Goal: Information Seeking & Learning: Find specific fact

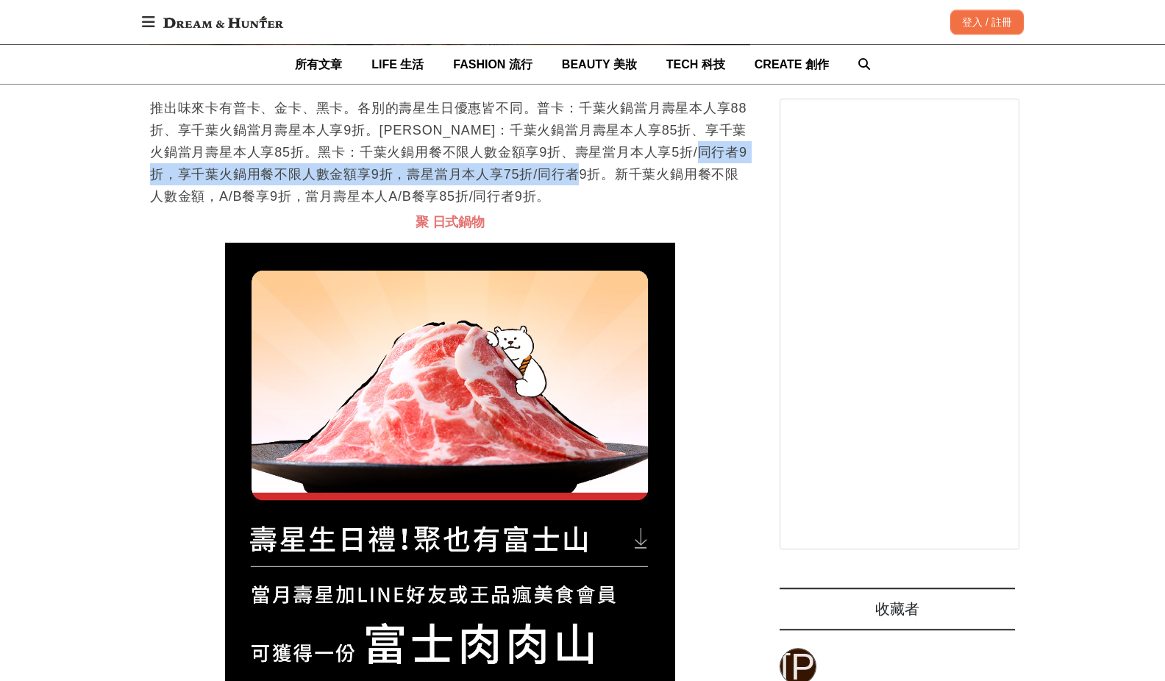
scroll to position [0, 600]
drag, startPoint x: 251, startPoint y: 371, endPoint x: 639, endPoint y: 367, distance: 388.2
click at [639, 207] on p "推出味來卡有普卡、金卡、黑卡。各別的壽星生日優惠皆不同。普卡：千葉火鍋當月壽星本人享88折、享千葉火鍋當月壽星本人享9折。[PERSON_NAME]：千葉火鍋…" at bounding box center [450, 152] width 600 height 110
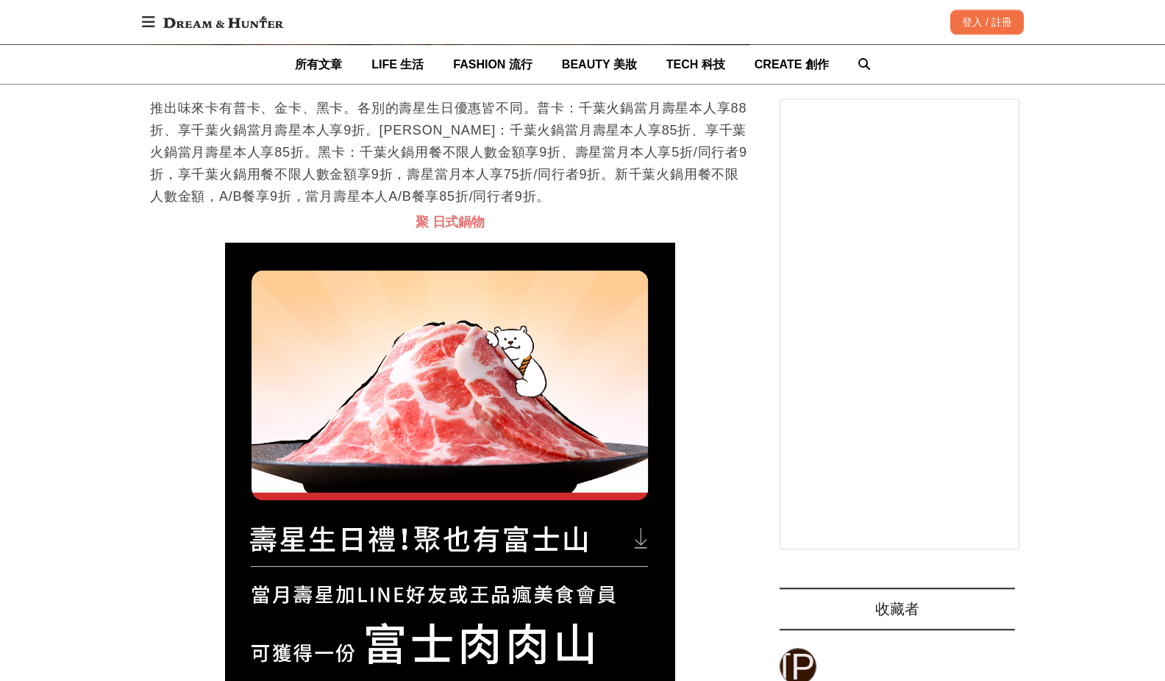
click at [679, 207] on p "推出味來卡有普卡、金卡、黑卡。各別的壽星生日優惠皆不同。普卡：千葉火鍋當月壽星本人享88折、享千葉火鍋當月壽星本人享9折。[PERSON_NAME]：千葉火鍋…" at bounding box center [450, 152] width 600 height 110
drag, startPoint x: 249, startPoint y: 346, endPoint x: 359, endPoint y: 346, distance: 110.3
click at [359, 207] on p "推出味來卡有普卡、金卡、黑卡。各別的壽星生日優惠皆不同。普卡：千葉火鍋當月壽星本人享88折、享千葉火鍋當月壽星本人享9折。[PERSON_NAME]：千葉火鍋…" at bounding box center [450, 152] width 600 height 110
drag, startPoint x: 388, startPoint y: 362, endPoint x: 662, endPoint y: 366, distance: 273.5
click at [657, 207] on p "推出味來卡有普卡、金卡、黑卡。各別的壽星生日優惠皆不同。普卡：千葉火鍋當月壽星本人享88折、享千葉火鍋當月壽星本人享9折。[PERSON_NAME]：千葉火鍋…" at bounding box center [450, 152] width 600 height 110
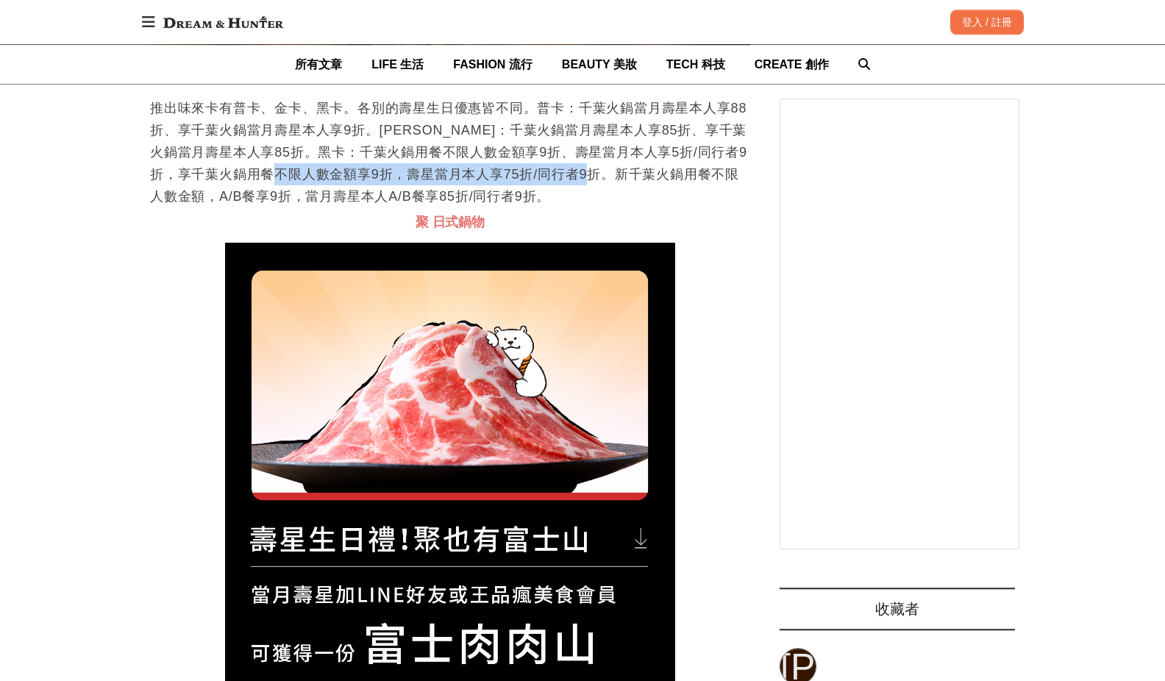
scroll to position [0, 1200]
drag, startPoint x: 688, startPoint y: 366, endPoint x: 707, endPoint y: 352, distance: 23.1
click at [689, 207] on p "推出味來卡有普卡、金卡、黑卡。各別的壽星生日優惠皆不同。普卡：千葉火鍋當月壽星本人享88折、享千葉火鍋當月壽星本人享9折。[PERSON_NAME]：千葉火鍋…" at bounding box center [450, 152] width 600 height 110
drag, startPoint x: 357, startPoint y: 362, endPoint x: 507, endPoint y: 362, distance: 150.7
click at [507, 207] on p "推出味來卡有普卡、金卡、黑卡。各別的壽星生日優惠皆不同。普卡：千葉火鍋當月壽星本人享88折、享千葉火鍋當月壽星本人享9折。[PERSON_NAME]：千葉火鍋…" at bounding box center [450, 152] width 600 height 110
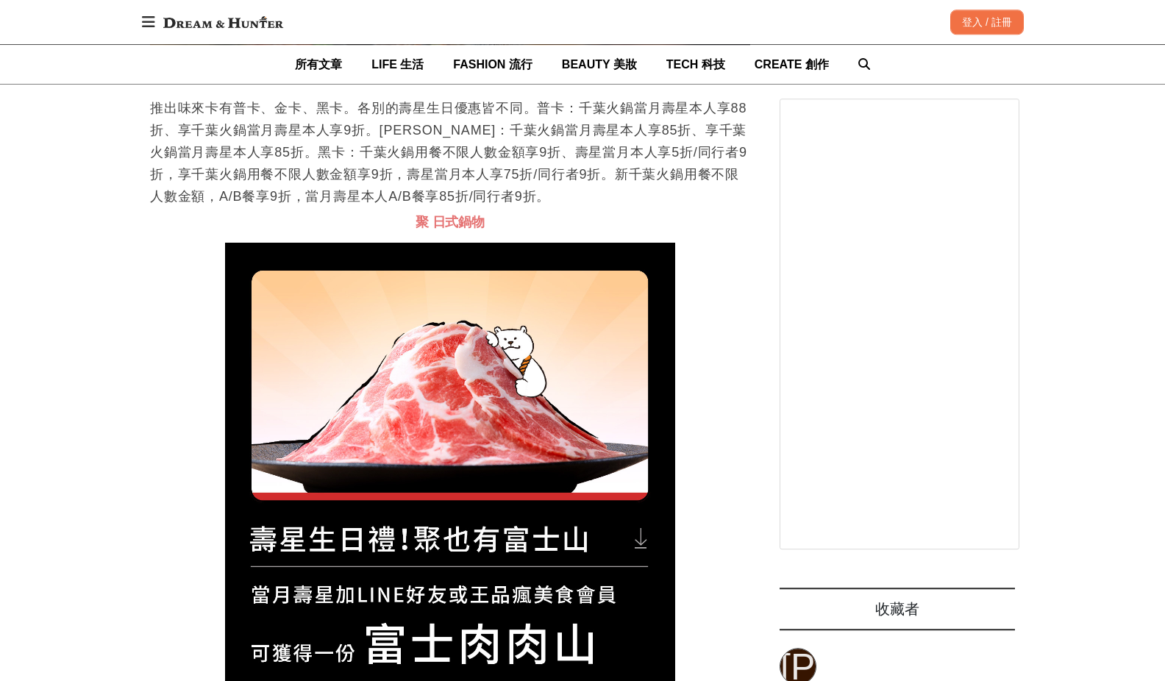
click at [535, 207] on p "推出味來卡有普卡、金卡、黑卡。各別的壽星生日優惠皆不同。普卡：千葉火鍋當月壽星本人享88折、享千葉火鍋當月壽星本人享9折。[PERSON_NAME]：千葉火鍋…" at bounding box center [450, 152] width 600 height 110
drag, startPoint x: 555, startPoint y: 365, endPoint x: 681, endPoint y: 365, distance: 125.7
click at [681, 207] on p "推出味來卡有普卡、金卡、黑卡。各別的壽星生日優惠皆不同。普卡：千葉火鍋當月壽星本人享88折、享千葉火鍋當月壽星本人享9折。[PERSON_NAME]：千葉火鍋…" at bounding box center [450, 152] width 600 height 110
click at [676, 207] on p "推出味來卡有普卡、金卡、黑卡。各別的壽星生日優惠皆不同。普卡：千葉火鍋當月壽星本人享88折、享千葉火鍋當月壽星本人享9折。[PERSON_NAME]：千葉火鍋…" at bounding box center [450, 152] width 600 height 110
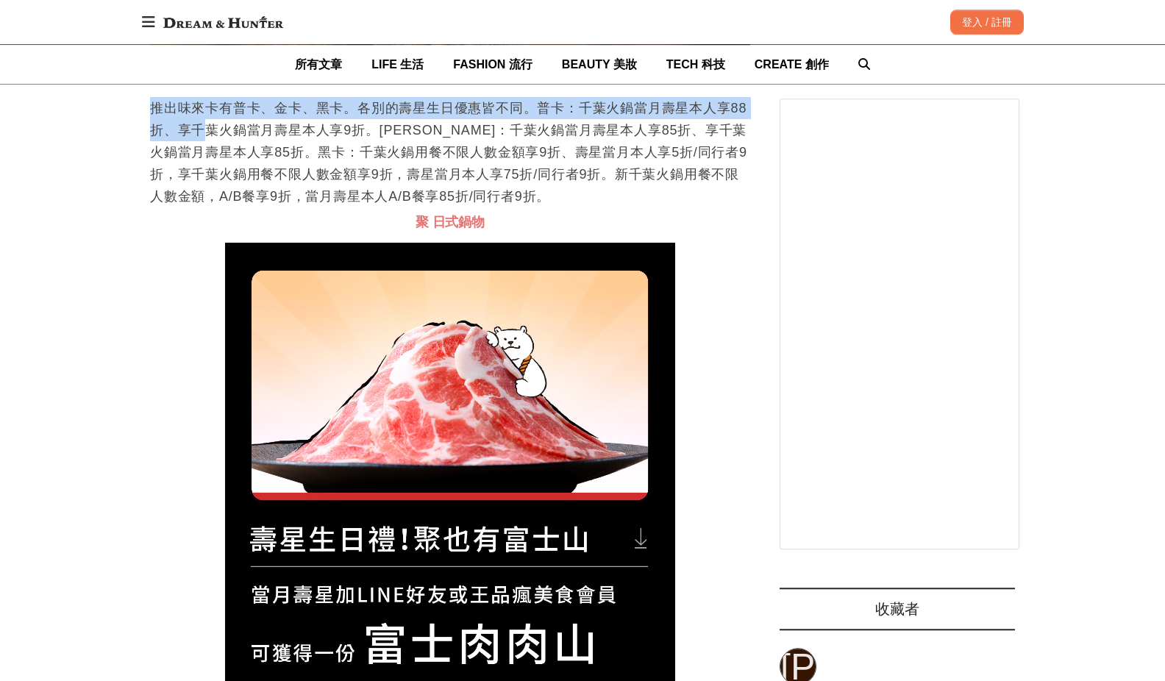
drag, startPoint x: 165, startPoint y: 301, endPoint x: 198, endPoint y: 325, distance: 40.6
click at [198, 207] on p "推出味來卡有普卡、金卡、黑卡。各別的壽星生日優惠皆不同。普卡：千葉火鍋當月壽星本人享88折、享千葉火鍋當月壽星本人享9折。[PERSON_NAME]：千葉火鍋…" at bounding box center [450, 152] width 600 height 110
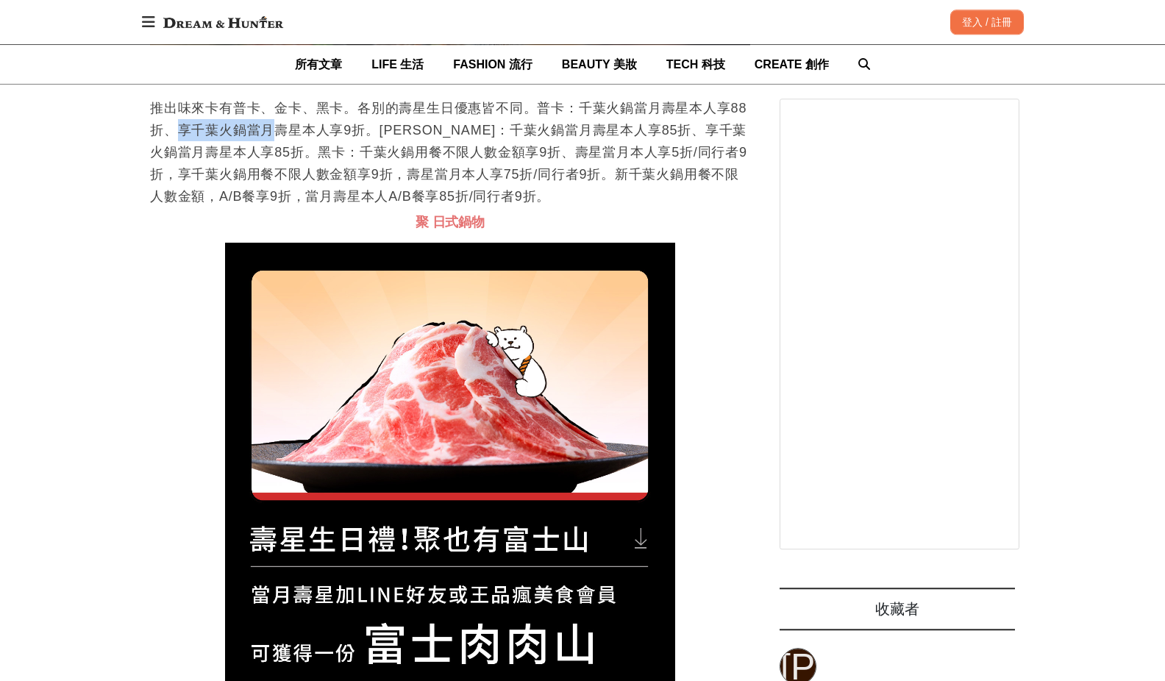
scroll to position [0, 600]
drag, startPoint x: 179, startPoint y: 321, endPoint x: 279, endPoint y: 321, distance: 99.3
click at [279, 207] on p "推出味來卡有普卡、金卡、黑卡。各別的壽星生日優惠皆不同。普卡：千葉火鍋當月壽星本人享88折、享千葉火鍋當月壽星本人享9折。[PERSON_NAME]：千葉火鍋…" at bounding box center [450, 152] width 600 height 110
click at [441, 207] on p "推出味來卡有普卡、金卡、黑卡。各別的壽星生日優惠皆不同。普卡：千葉火鍋當月壽星本人享88折、享千葉火鍋當月壽星本人享9折。[PERSON_NAME]：千葉火鍋…" at bounding box center [450, 152] width 600 height 110
drag, startPoint x: 551, startPoint y: 304, endPoint x: 201, endPoint y: 318, distance: 350.2
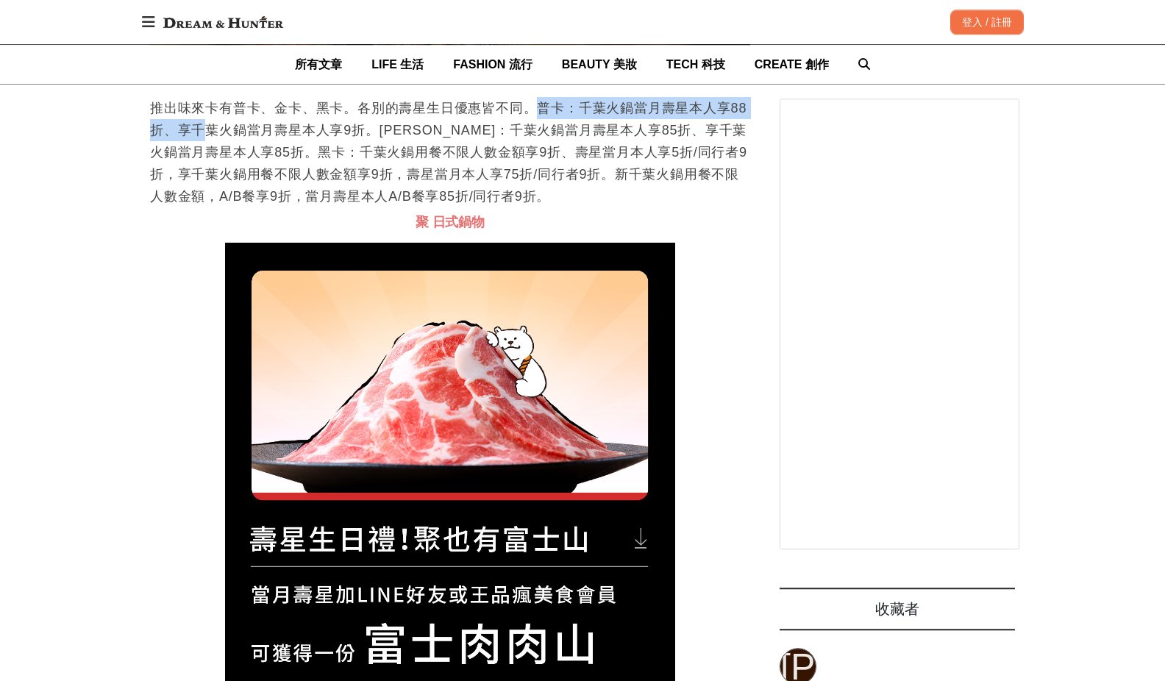
click at [201, 207] on p "推出味來卡有普卡、金卡、黑卡。各別的壽星生日優惠皆不同。普卡：千葉火鍋當月壽星本人享88折、享千葉火鍋當月壽星本人享9折。[PERSON_NAME]：千葉火鍋…" at bounding box center [450, 152] width 600 height 110
click at [199, 207] on p "推出味來卡有普卡、金卡、黑卡。各別的壽星生日優惠皆不同。普卡：千葉火鍋當月壽星本人享88折、享千葉火鍋當月壽星本人享9折。[PERSON_NAME]：千葉火鍋…" at bounding box center [450, 152] width 600 height 110
drag, startPoint x: 196, startPoint y: 321, endPoint x: 281, endPoint y: 318, distance: 84.6
click at [262, 207] on p "推出味來卡有普卡、金卡、黑卡。各別的壽星生日優惠皆不同。普卡：千葉火鍋當月壽星本人享88折、享千葉火鍋當月壽星本人享9折。[PERSON_NAME]：千葉火鍋…" at bounding box center [450, 152] width 600 height 110
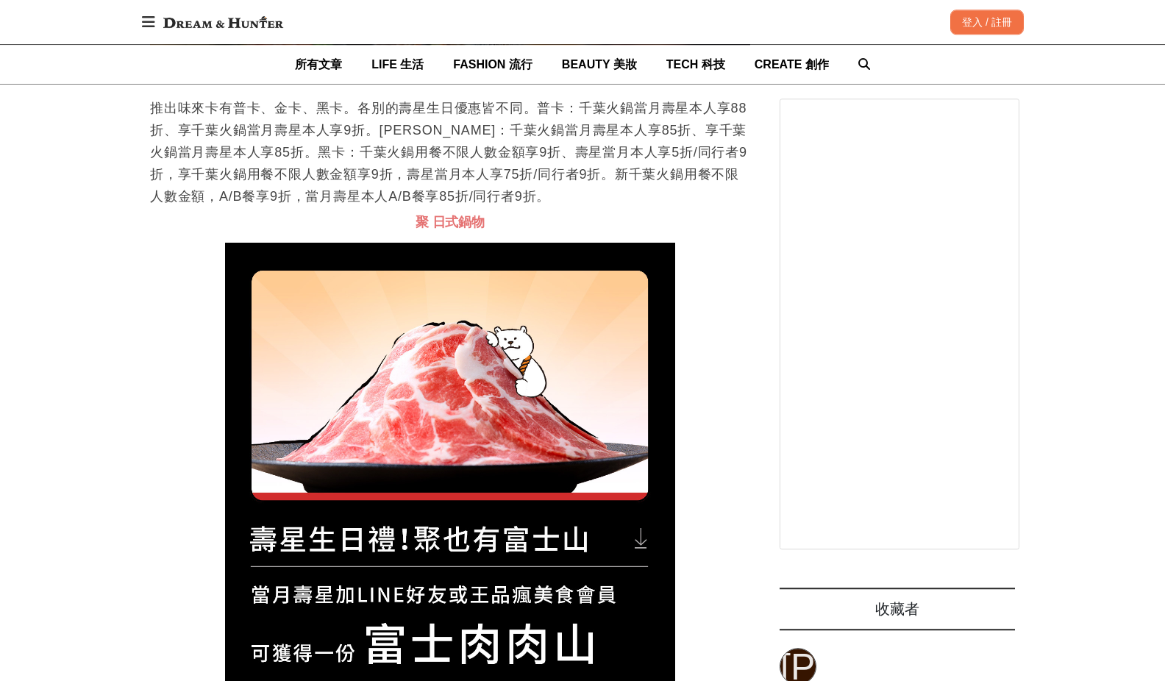
drag, startPoint x: 522, startPoint y: 301, endPoint x: 576, endPoint y: 299, distance: 54.5
click at [526, 207] on p "推出味來卡有普卡、金卡、黑卡。各別的壽星生日優惠皆不同。普卡：千葉火鍋當月壽星本人享88折、享千葉火鍋當月壽星本人享9折。[PERSON_NAME]：千葉火鍋…" at bounding box center [450, 152] width 600 height 110
drag, startPoint x: 185, startPoint y: 326, endPoint x: 426, endPoint y: 323, distance: 241.2
click at [426, 207] on p "推出味來卡有普卡、金卡、黑卡。各別的壽星生日優惠皆不同。普卡：千葉火鍋當月壽星本人享88折、享千葉火鍋當月壽星本人享9折。[PERSON_NAME]：千葉火鍋…" at bounding box center [450, 152] width 600 height 110
